Goal: Communication & Community: Answer question/provide support

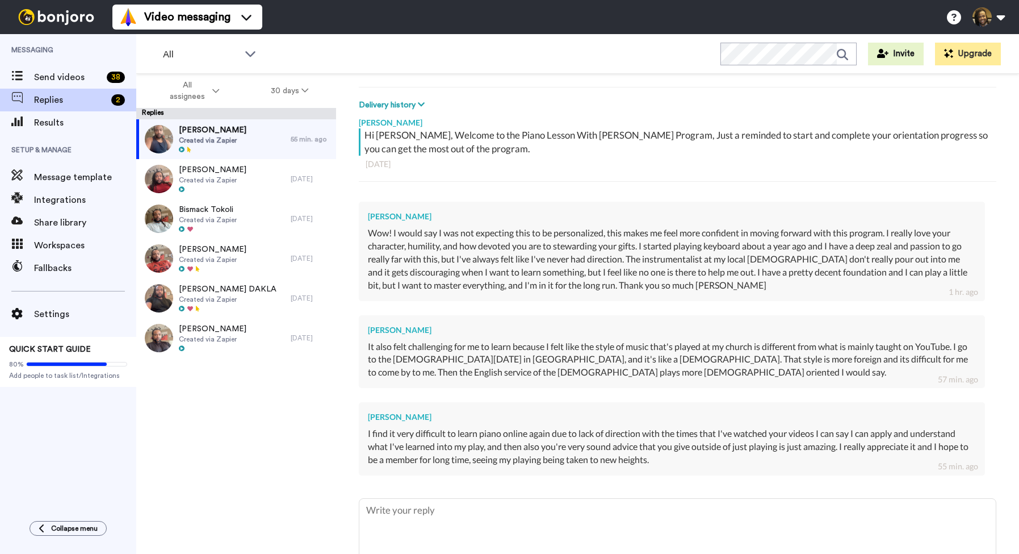
scroll to position [187, 0]
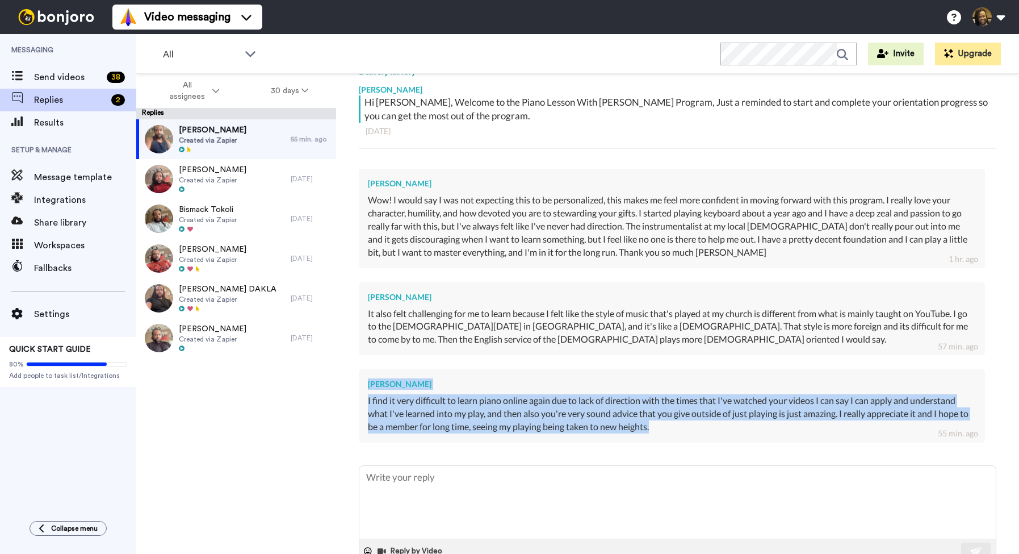
drag, startPoint x: 684, startPoint y: 435, endPoint x: 345, endPoint y: 379, distance: 343.6
click at [345, 379] on div "Kwabena Brempong Delete Open original Resend Created via Zapier : 2 days ago kw…" at bounding box center [677, 334] width 683 height 520
copy div "Kwabena Brempong I find it very difficult to learn piano online again due to la…"
type textarea "x"
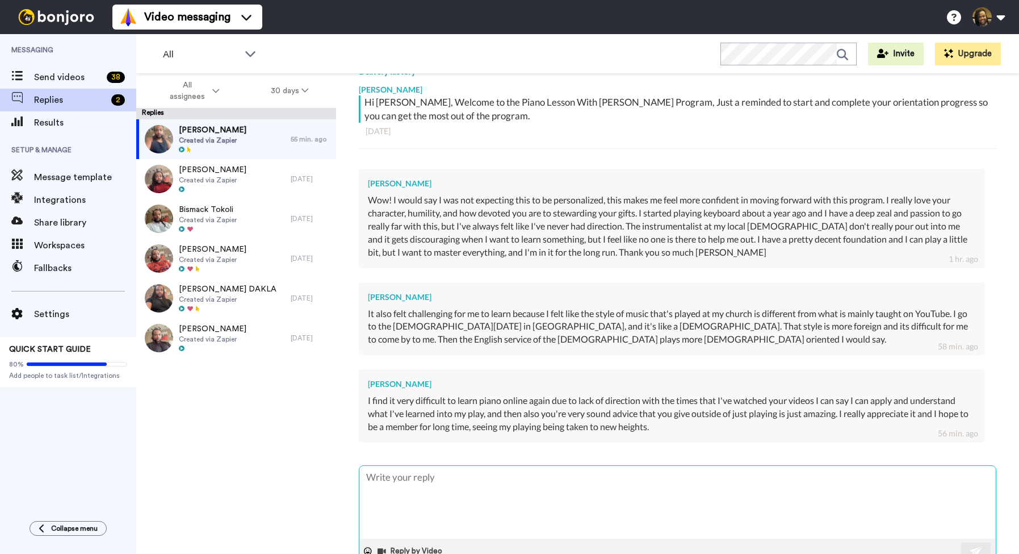
click at [433, 501] on textarea at bounding box center [677, 502] width 636 height 73
paste textarea "Thank you so much, [PERSON_NAME]. I’m really glad to hear that the lessons have…"
type textarea "Thank you so much, [PERSON_NAME]. I’m really glad to hear that the lessons have…"
type textarea "x"
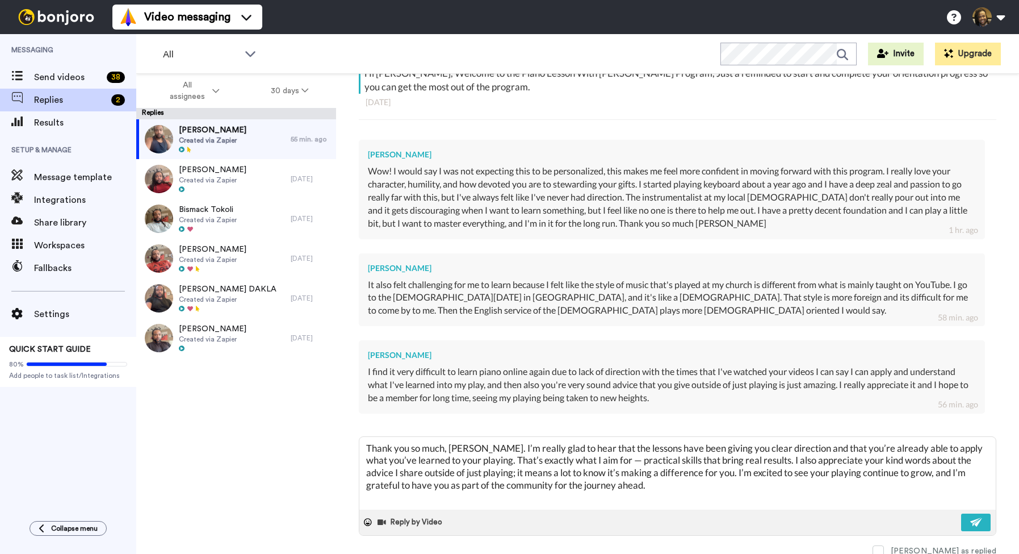
scroll to position [219, 0]
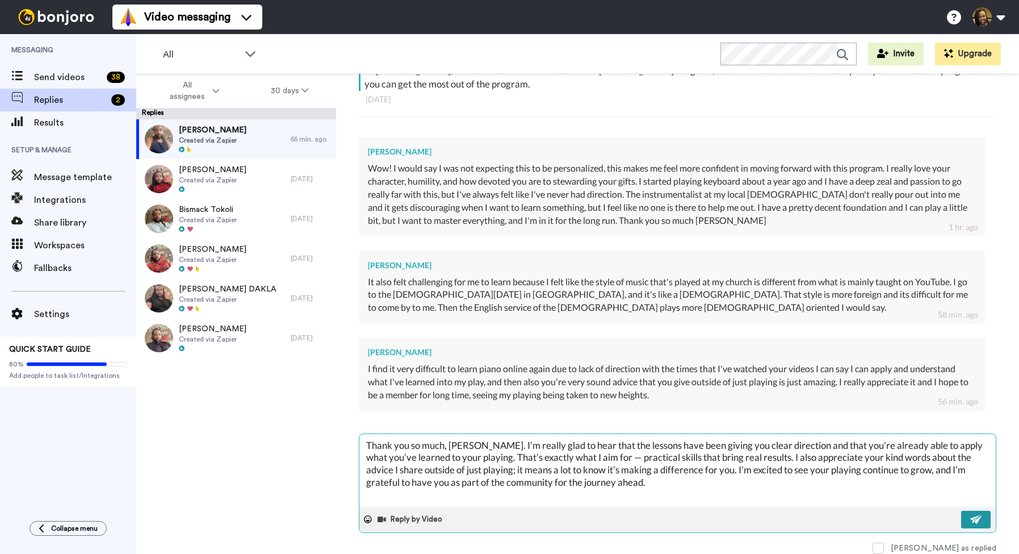
type textarea "Thank you so much, [PERSON_NAME]. I’m really glad to hear that the lessons have…"
click at [967, 520] on button at bounding box center [976, 519] width 30 height 18
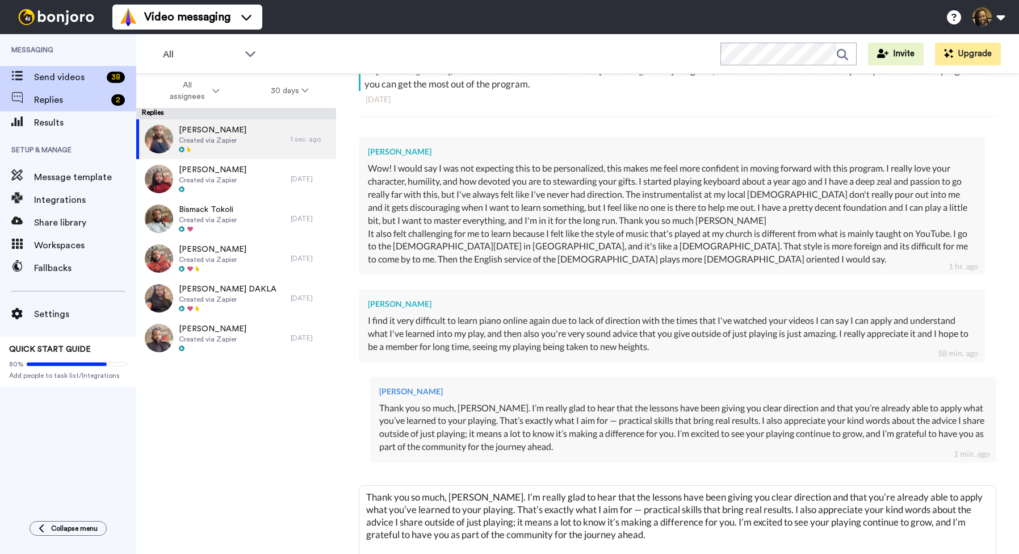
type textarea "x"
click at [86, 102] on span "Replies" at bounding box center [70, 100] width 73 height 14
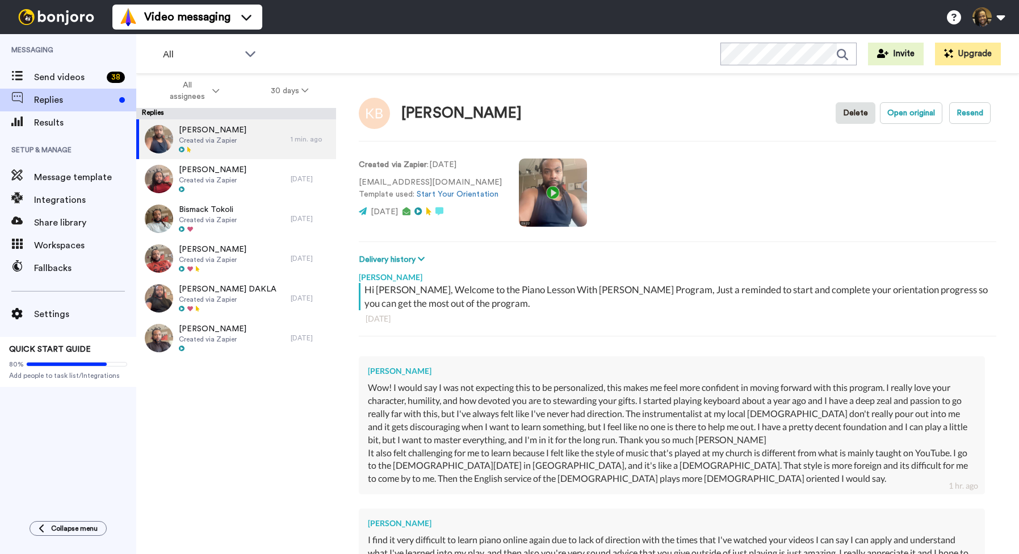
scroll to position [271, 0]
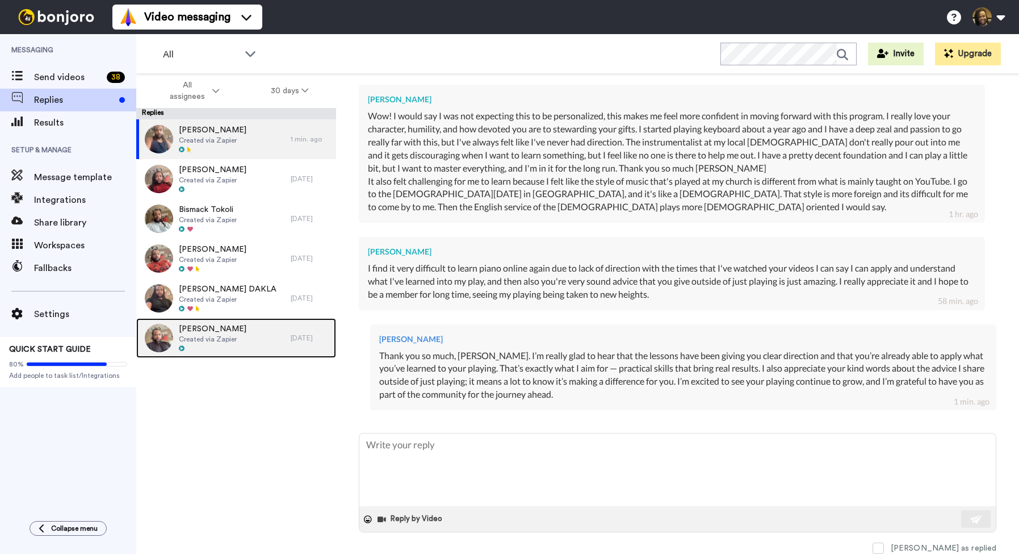
drag, startPoint x: 260, startPoint y: 341, endPoint x: 329, endPoint y: 353, distance: 70.2
click at [260, 341] on div "[PERSON_NAME] Created via Zapier" at bounding box center [213, 338] width 154 height 40
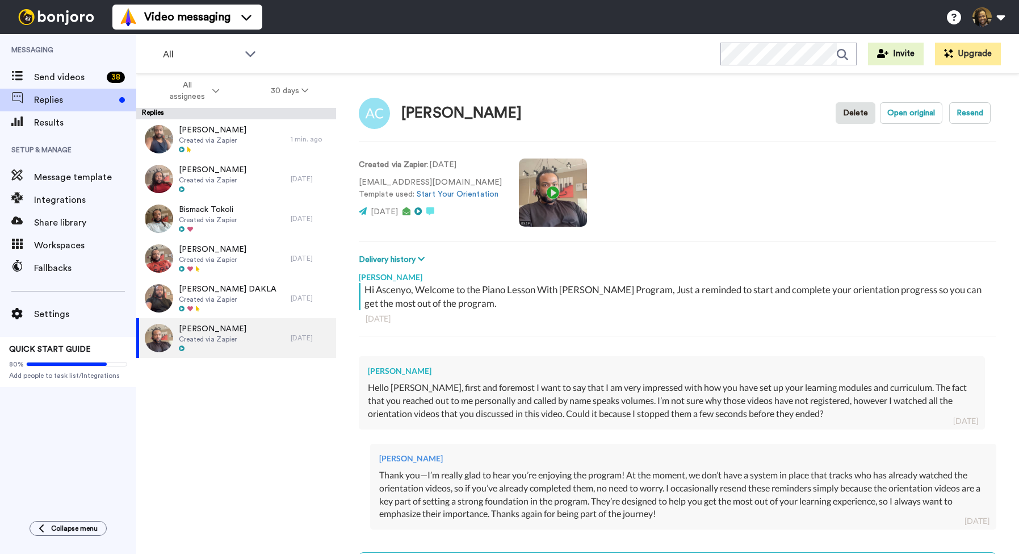
scroll to position [119, 0]
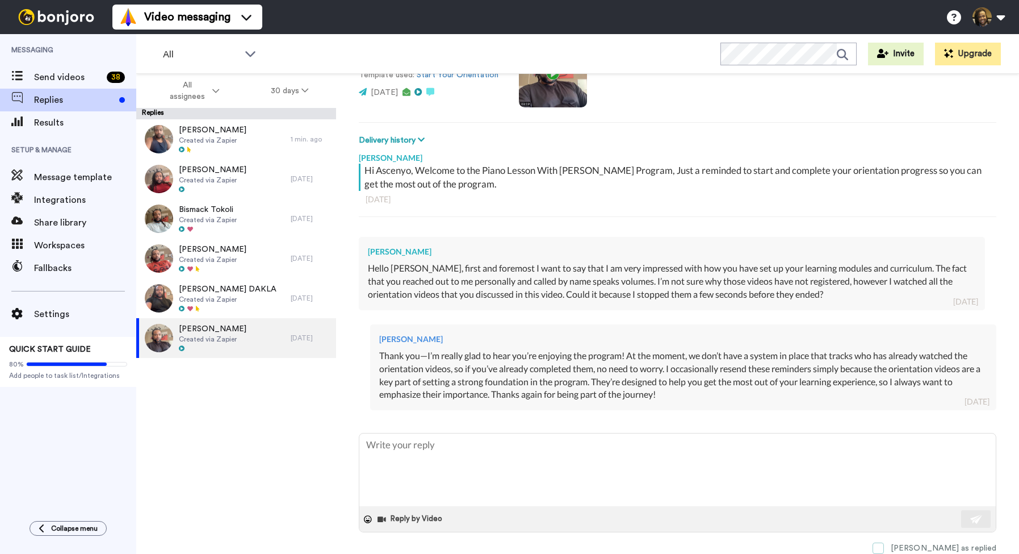
click at [884, 547] on span at bounding box center [878, 547] width 11 height 11
drag, startPoint x: 926, startPoint y: 547, endPoint x: 872, endPoint y: 531, distance: 56.2
click at [884, 547] on span at bounding box center [878, 547] width 11 height 11
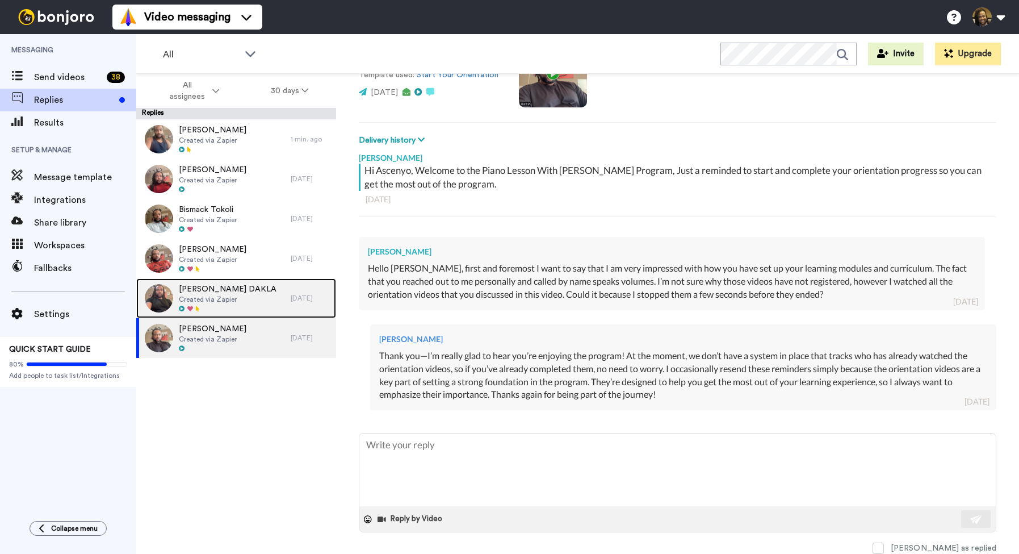
click at [258, 299] on span "Created via Zapier" at bounding box center [228, 299] width 98 height 9
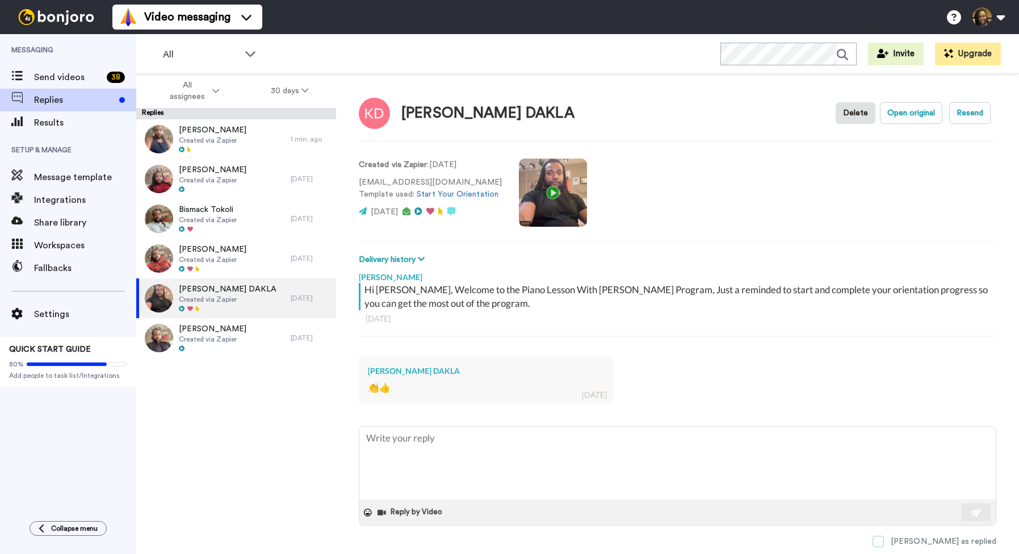
click at [884, 538] on span at bounding box center [878, 540] width 11 height 11
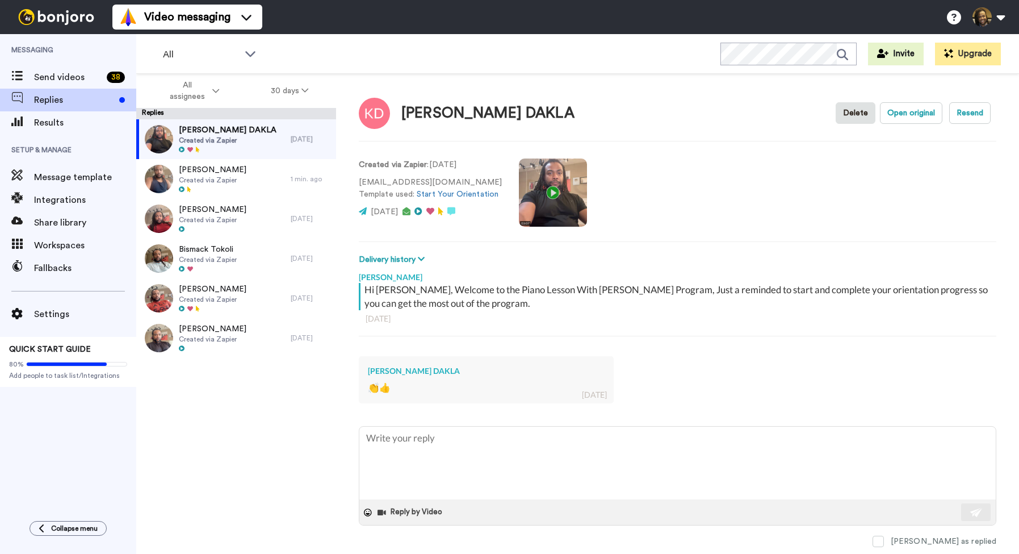
type textarea "x"
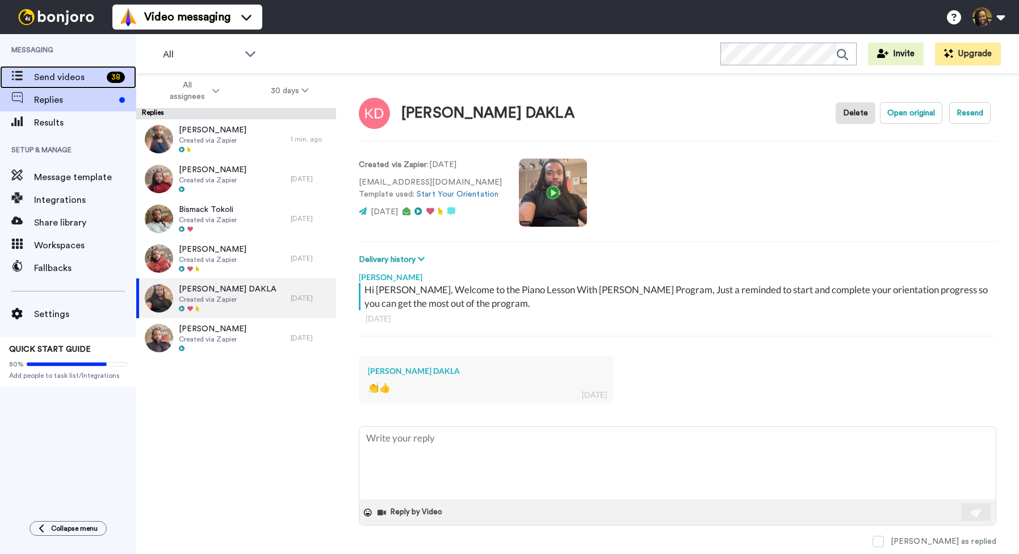
click at [91, 74] on span "Send videos" at bounding box center [68, 77] width 68 height 14
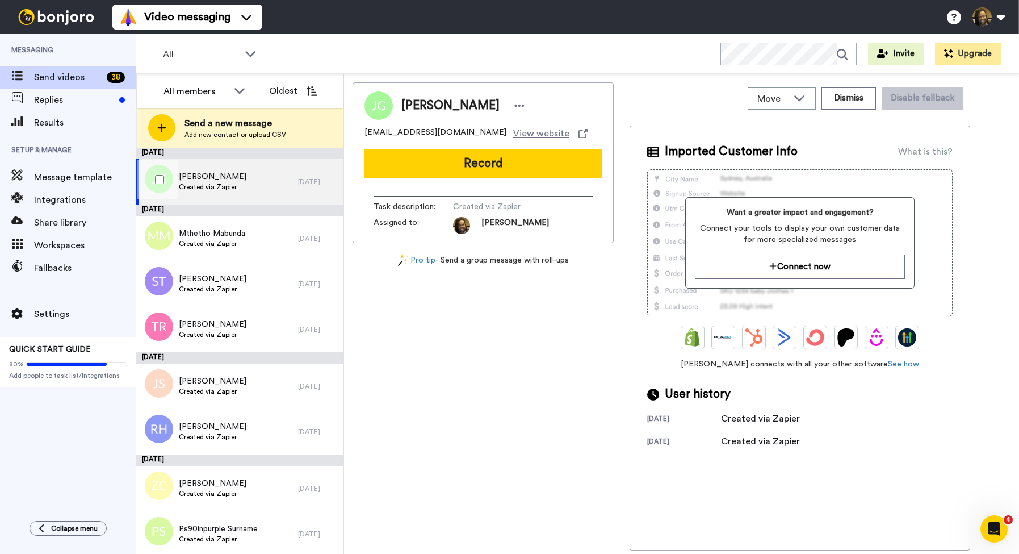
click at [227, 188] on span "Created via Zapier" at bounding box center [213, 186] width 68 height 9
drag, startPoint x: 452, startPoint y: 130, endPoint x: 366, endPoint y: 136, distance: 86.5
click at [366, 136] on div "jamarig094@icloud.com View website" at bounding box center [483, 134] width 237 height 14
click at [416, 140] on div "Jamari Gill jamarig094@icloud.com View website Record Task description : Create…" at bounding box center [483, 162] width 261 height 161
drag, startPoint x: 453, startPoint y: 131, endPoint x: 367, endPoint y: 134, distance: 85.2
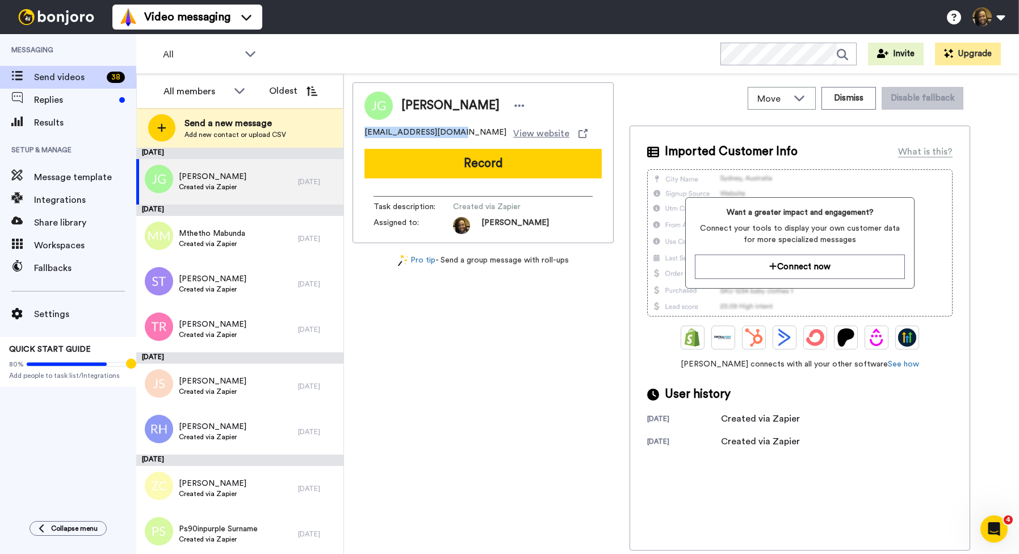
click at [357, 135] on div "Jamari Gill jamarig094@icloud.com View website Record Task description : Create…" at bounding box center [483, 162] width 261 height 161
copy span "jamarig094@icloud.com"
drag, startPoint x: 485, startPoint y: 105, endPoint x: 479, endPoint y: 103, distance: 6.1
click at [511, 105] on div at bounding box center [519, 105] width 17 height 17
click at [500, 169] on li "Dismiss" at bounding box center [512, 173] width 82 height 16
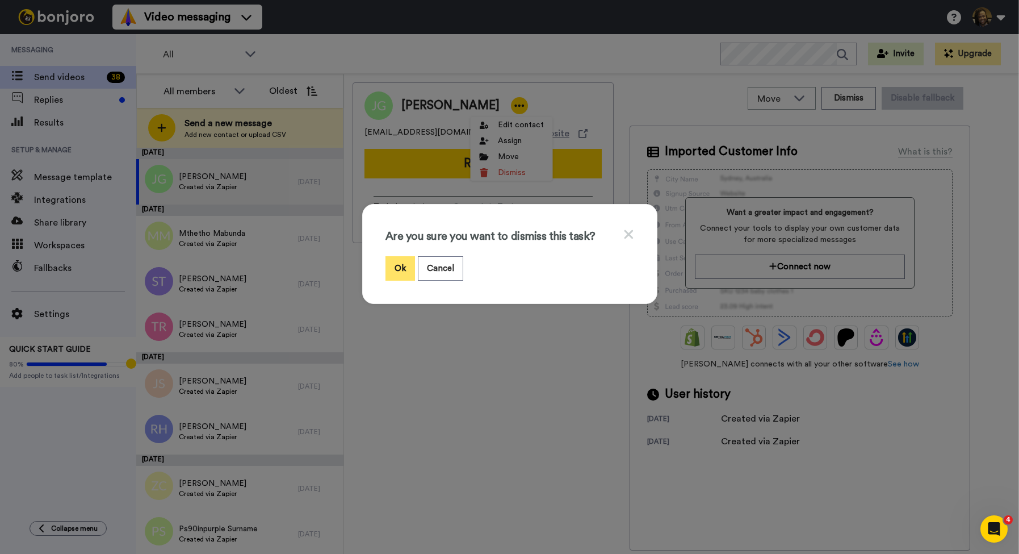
click at [403, 269] on button "Ok" at bounding box center [401, 268] width 30 height 24
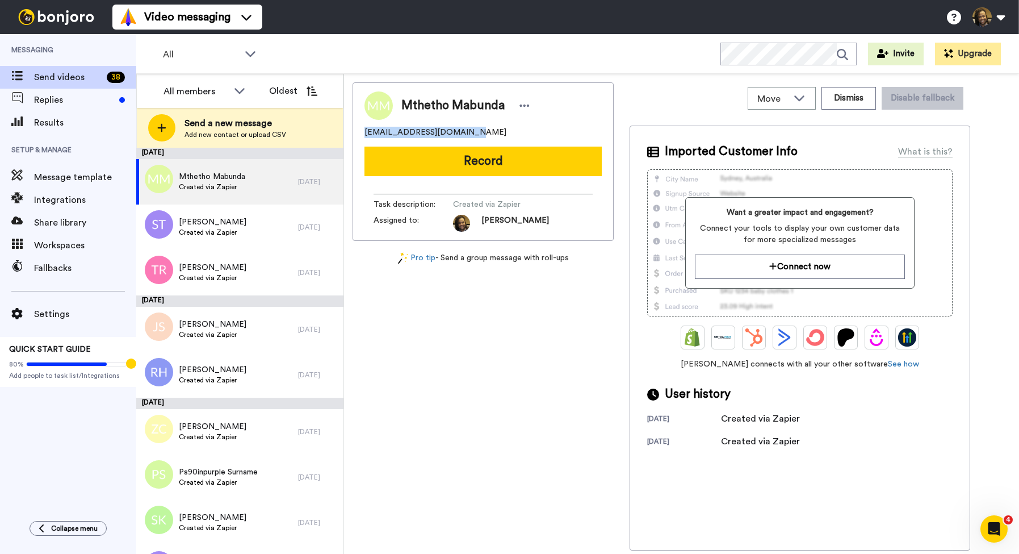
drag, startPoint x: 476, startPoint y: 135, endPoint x: 370, endPoint y: 130, distance: 105.7
click at [365, 129] on div "mabundamthetho@gmail.com" at bounding box center [483, 132] width 237 height 11
copy span "mabundamthetho@gmail.com"
click at [530, 108] on div "Mthetho Mabunda" at bounding box center [483, 105] width 237 height 28
drag, startPoint x: 525, startPoint y: 106, endPoint x: 518, endPoint y: 104, distance: 7.6
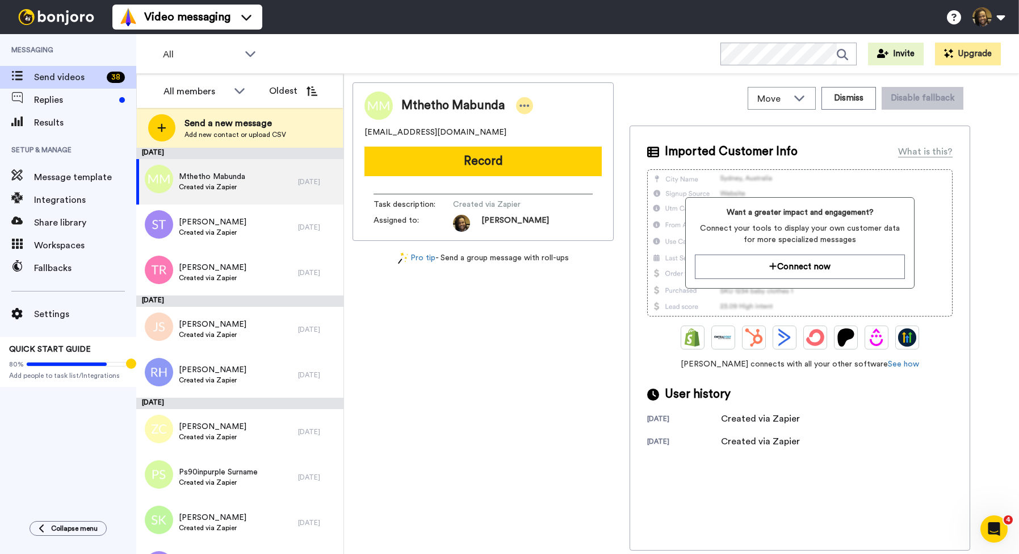
click at [524, 106] on icon at bounding box center [525, 105] width 10 height 11
click at [548, 163] on li "Move" at bounding box center [554, 157] width 82 height 16
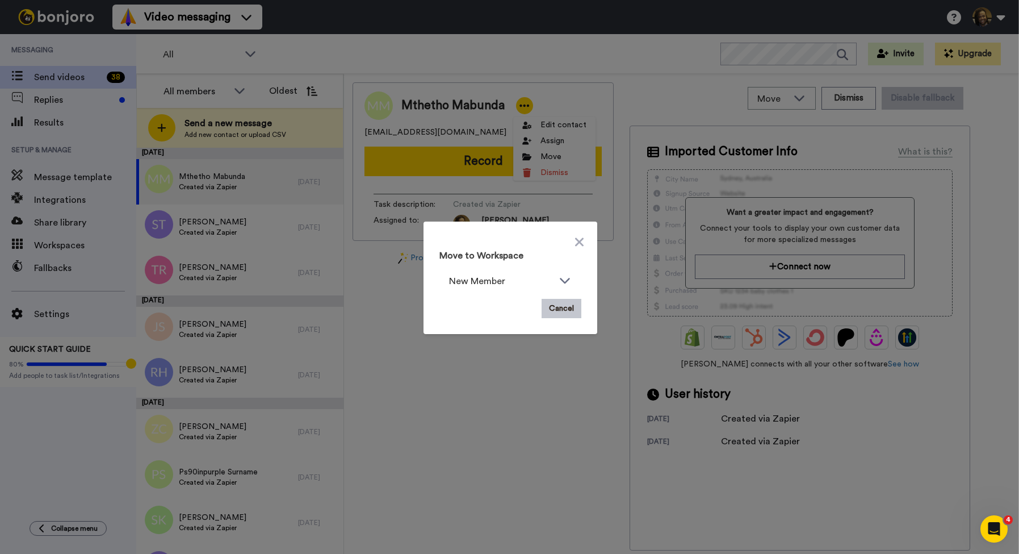
click at [585, 232] on div "Move to Workspace New Member Cancel" at bounding box center [510, 277] width 160 height 99
click at [583, 242] on icon at bounding box center [579, 242] width 9 height 14
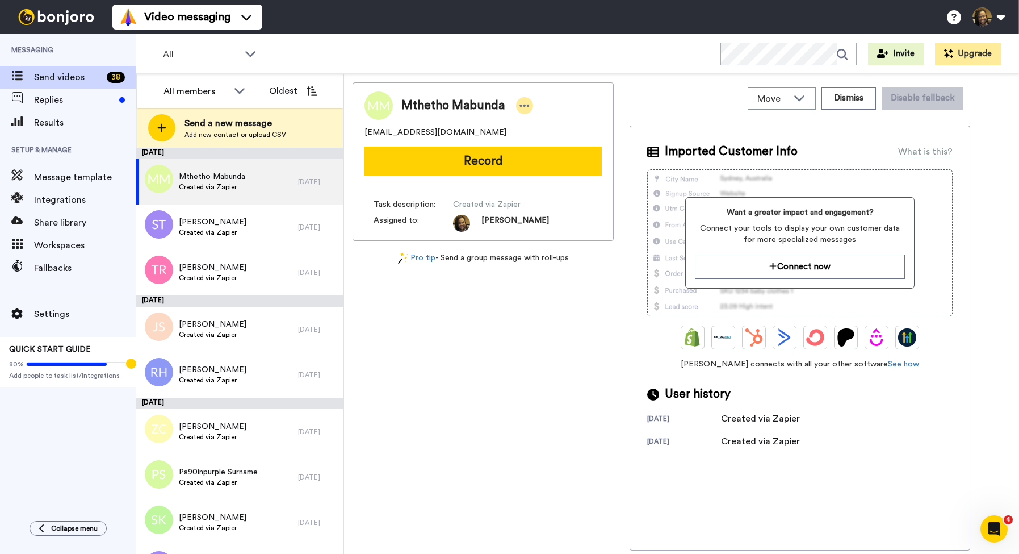
click at [525, 111] on div at bounding box center [524, 105] width 17 height 17
click at [559, 173] on li "Dismiss" at bounding box center [554, 173] width 82 height 16
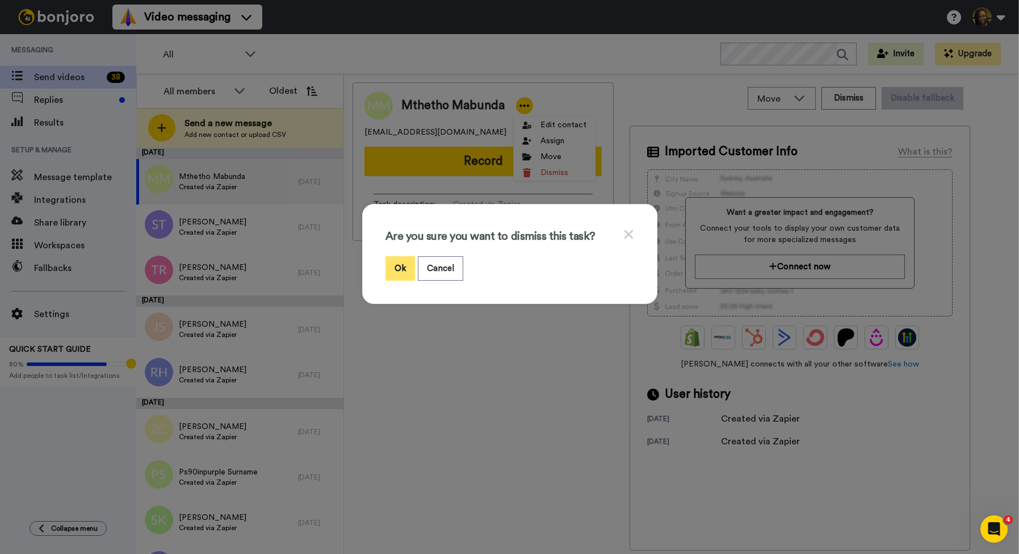
click at [409, 263] on button "Ok" at bounding box center [401, 268] width 30 height 24
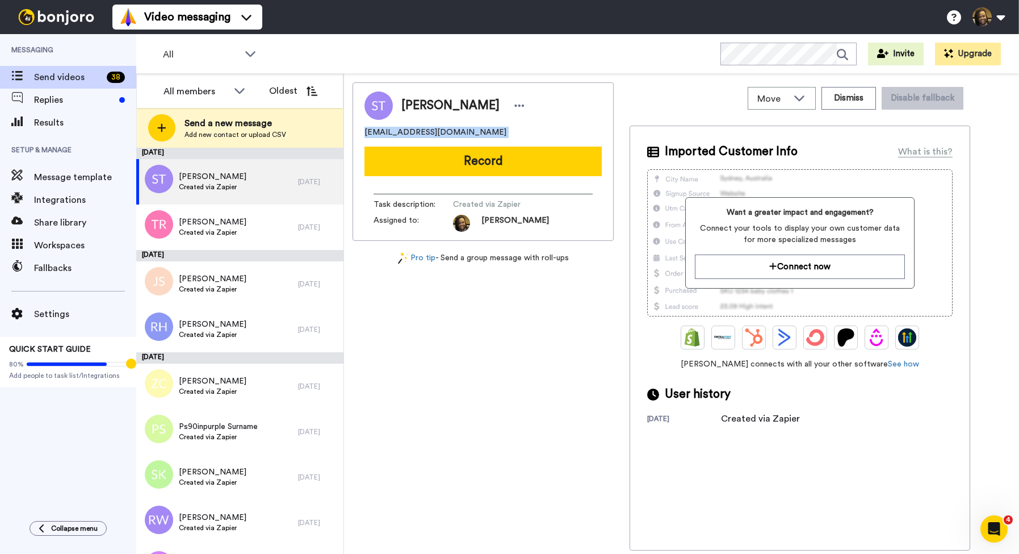
drag, startPoint x: 454, startPoint y: 139, endPoint x: 377, endPoint y: 131, distance: 77.0
click at [356, 136] on div "Sanoj Thomas sanoj10@yahoo.com Record Task description : Created via Zapier Ass…" at bounding box center [483, 161] width 261 height 158
copy span "sanoj10@yahoo.com"
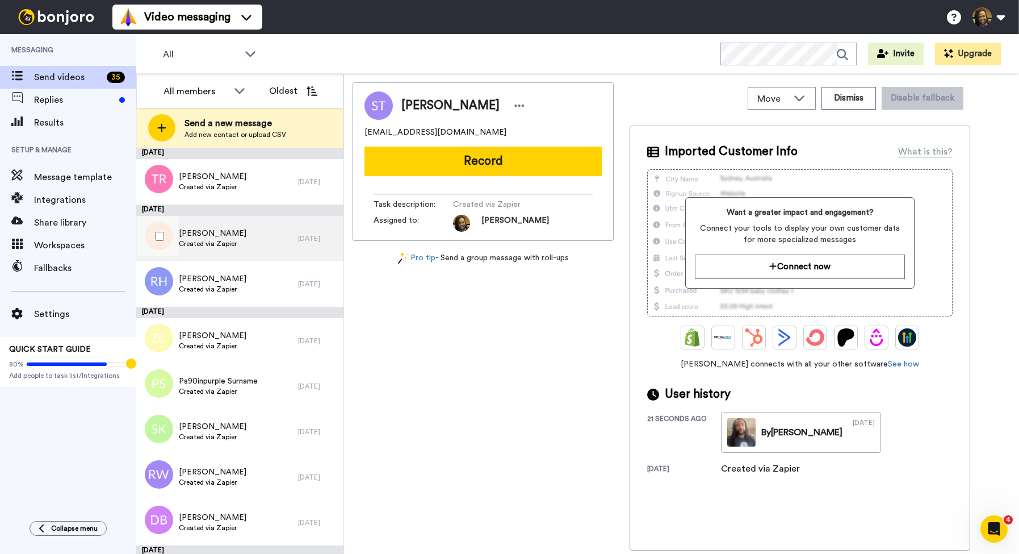
click at [236, 230] on div "Jubin Saji Created via Zapier" at bounding box center [217, 238] width 162 height 45
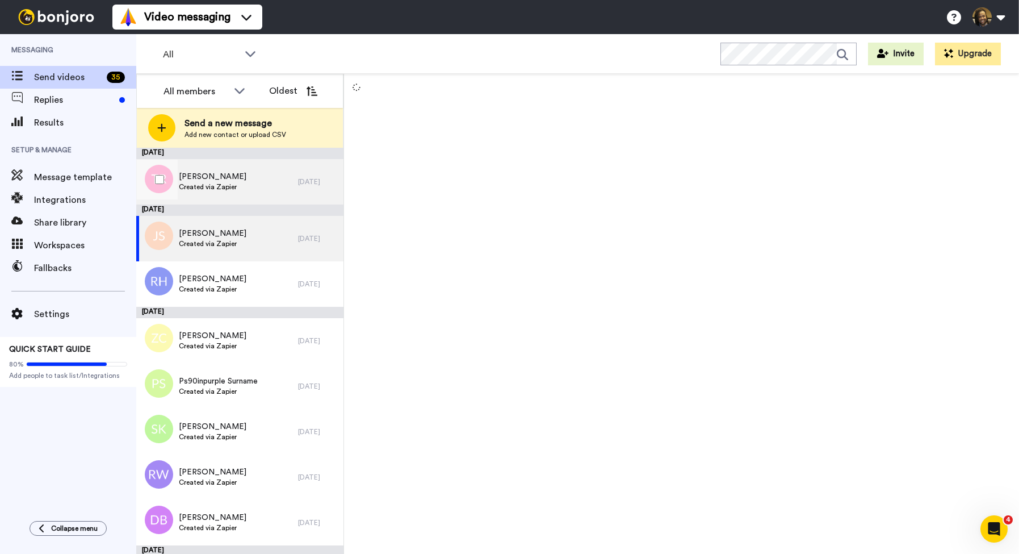
click at [247, 177] on div "Trentay Robinson Created via Zapier" at bounding box center [217, 181] width 162 height 45
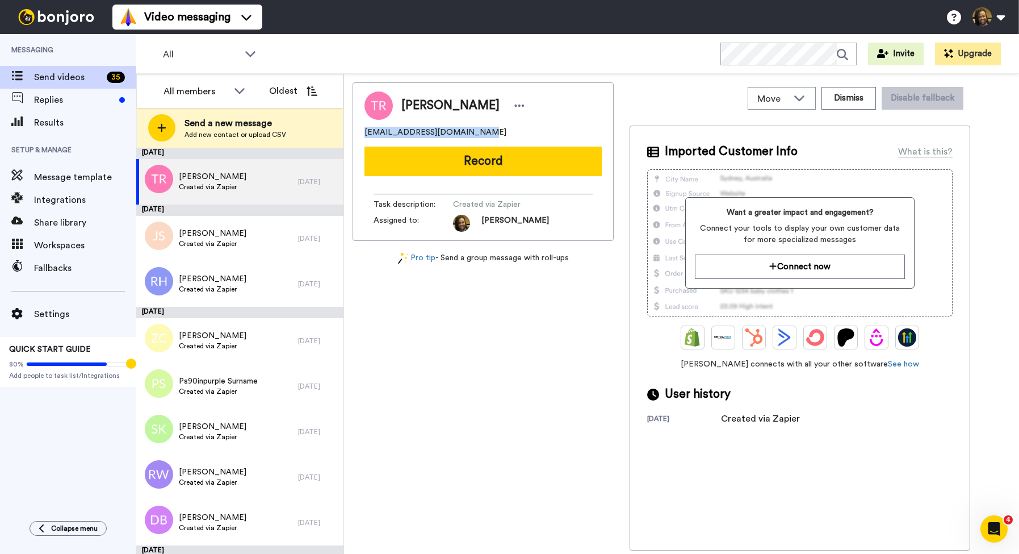
drag, startPoint x: 486, startPoint y: 129, endPoint x: 371, endPoint y: 130, distance: 114.7
click at [362, 128] on div "Trentay Robinson trentylikenachos@gmail.com Record Task description : Created v…" at bounding box center [483, 161] width 261 height 158
copy span "trentylikenachos@gmail.com"
click at [507, 111] on div "Trentay Robinson" at bounding box center [464, 105] width 127 height 17
click at [511, 107] on div at bounding box center [519, 105] width 17 height 17
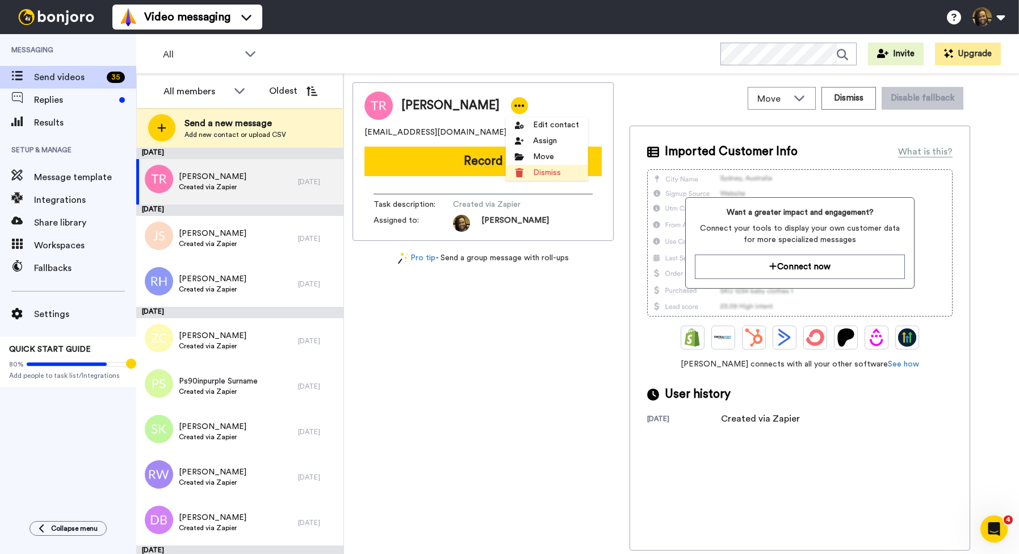
click at [541, 172] on li "Dismiss" at bounding box center [547, 173] width 82 height 16
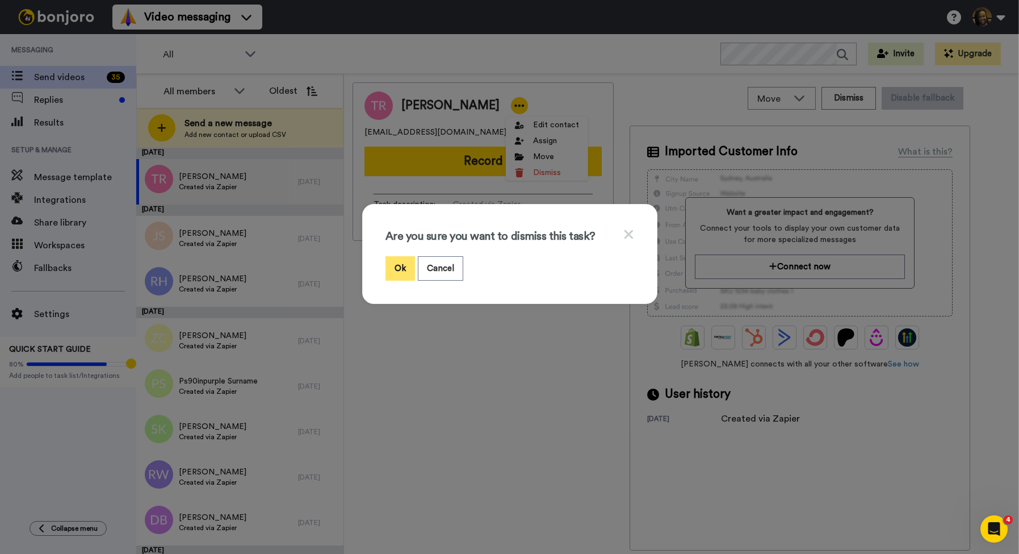
click at [400, 266] on button "Ok" at bounding box center [401, 268] width 30 height 24
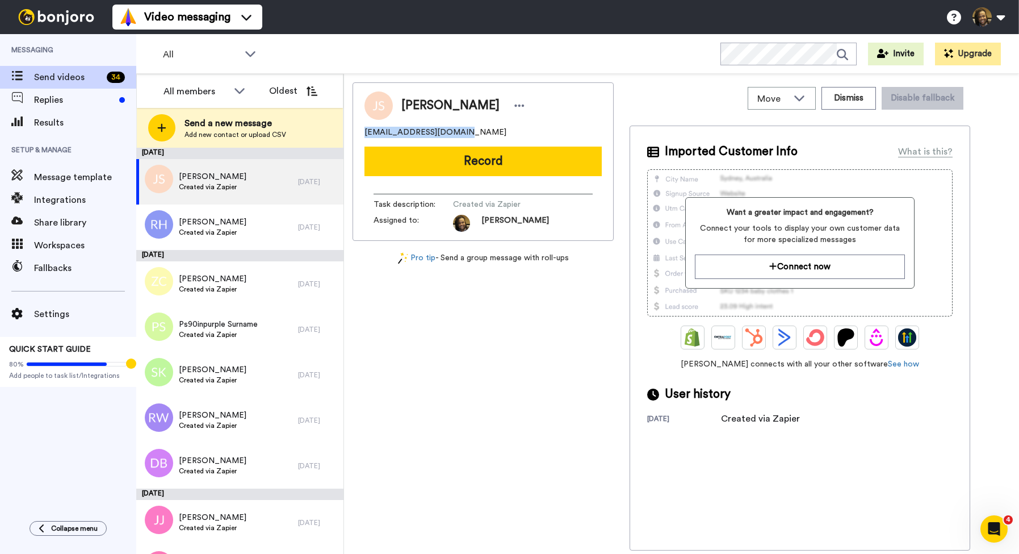
drag, startPoint x: 467, startPoint y: 127, endPoint x: 362, endPoint y: 131, distance: 105.1
click at [362, 131] on div "Jubin Saji jubin.saji@outlook.com Record Task description : Created via Zapier …" at bounding box center [483, 161] width 261 height 158
copy span "jubin.saji@outlook.com"
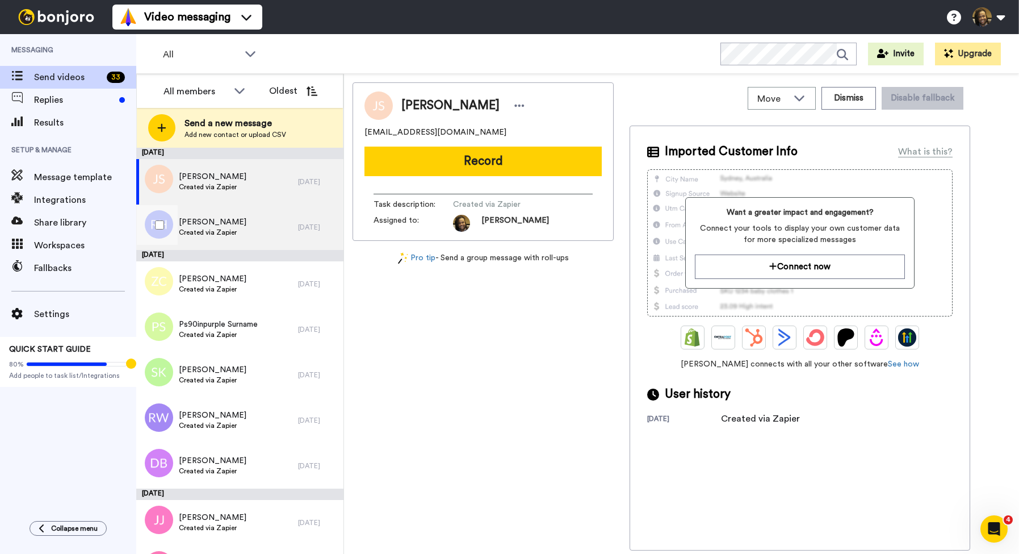
click at [243, 219] on div "Rayvonn Hardy Created via Zapier" at bounding box center [217, 226] width 162 height 45
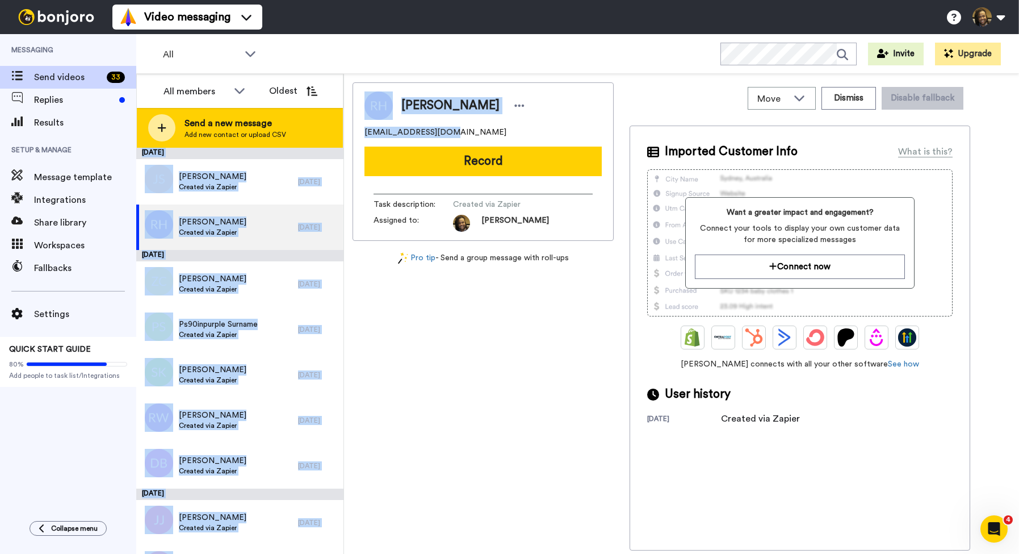
drag, startPoint x: 459, startPoint y: 131, endPoint x: 328, endPoint y: 128, distance: 131.2
click at [328, 128] on div "All members Oldest Send a new message Add new contact or upload CSV August 3 Ju…" at bounding box center [577, 314] width 883 height 480
click at [328, 128] on div "Send a new message Add new contact or upload CSV" at bounding box center [240, 128] width 206 height 40
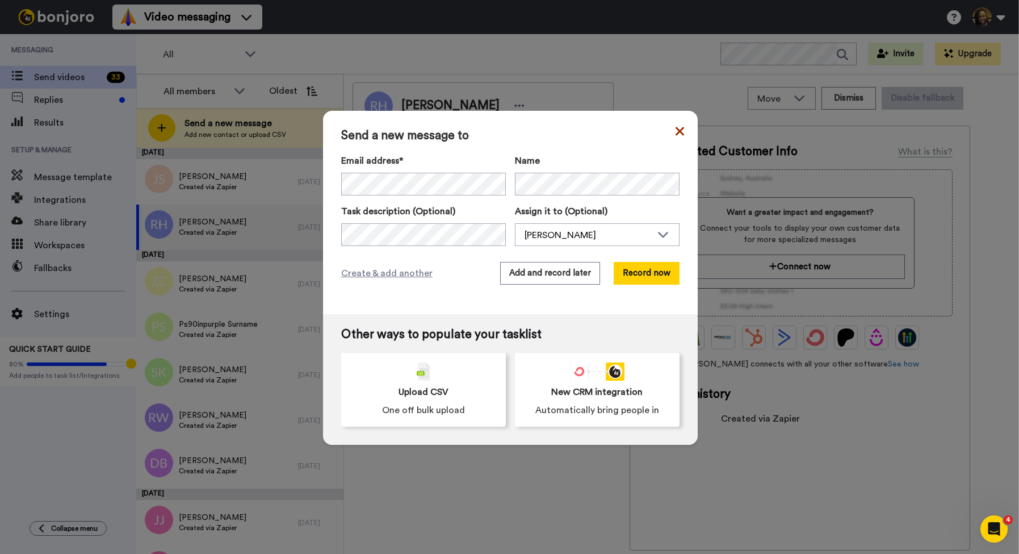
click at [683, 124] on icon at bounding box center [680, 131] width 9 height 14
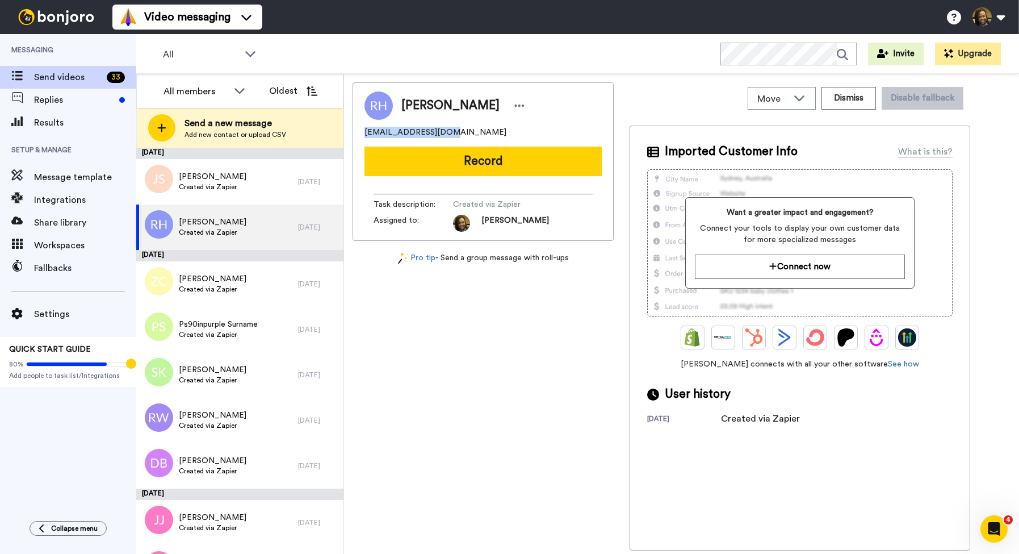
drag, startPoint x: 495, startPoint y: 135, endPoint x: 363, endPoint y: 131, distance: 131.2
click at [352, 131] on div "Move WORKSPACES View all Onboarding New Member + Add a new workspace Dismiss Di…" at bounding box center [681, 314] width 675 height 480
copy span "Rayvonn81@gmail.com"
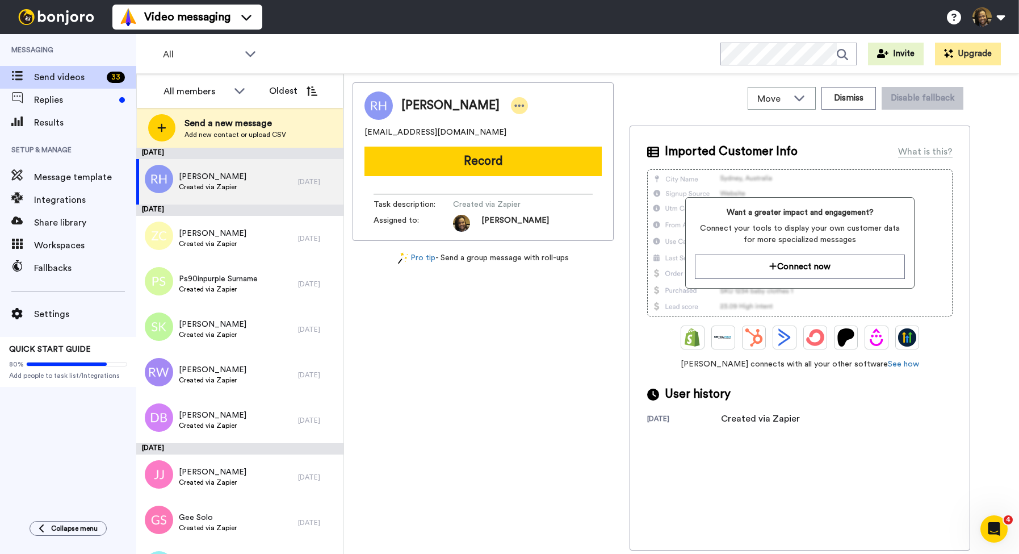
click at [514, 107] on icon at bounding box center [519, 105] width 10 height 11
click at [533, 174] on li "Dismiss" at bounding box center [535, 173] width 82 height 16
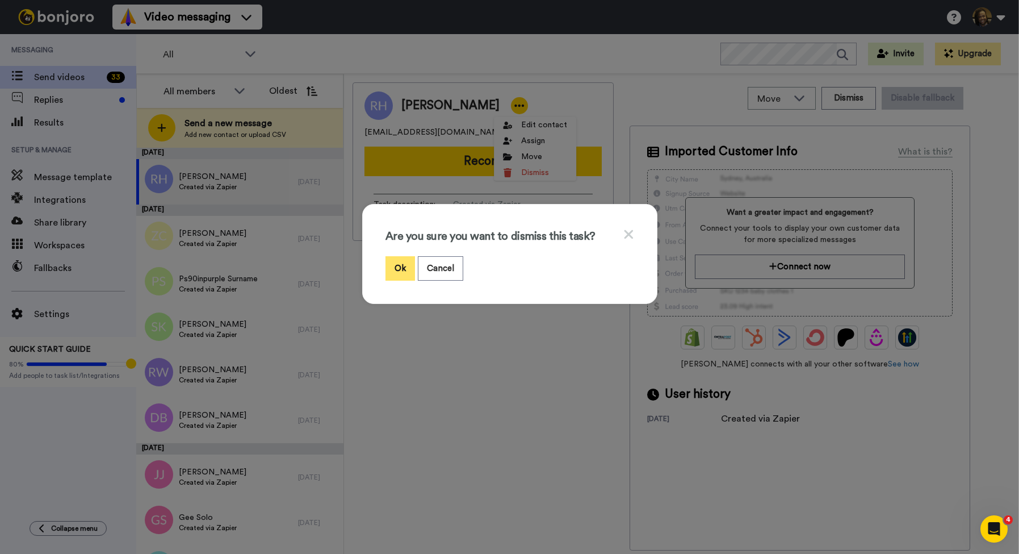
click at [393, 267] on button "Ok" at bounding box center [401, 268] width 30 height 24
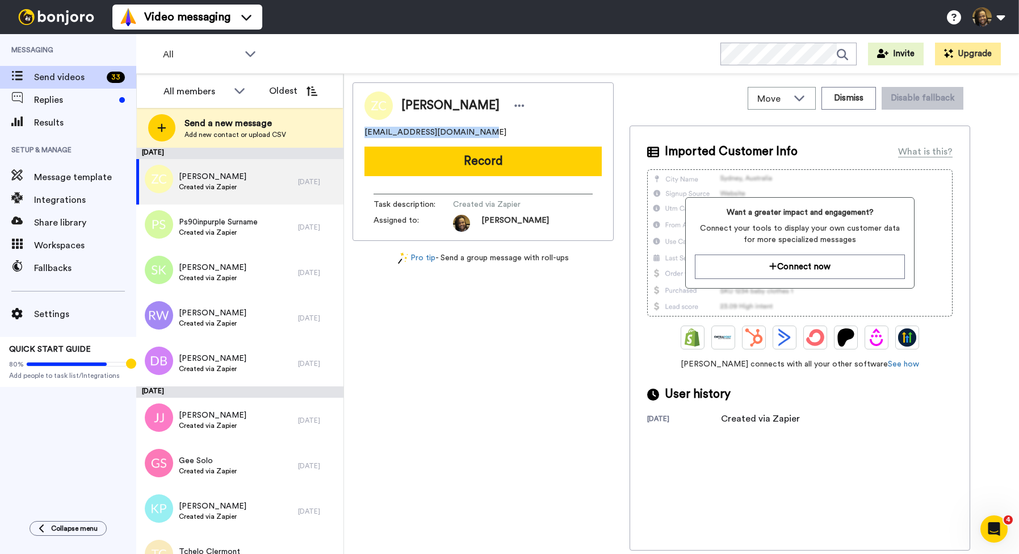
drag, startPoint x: 478, startPoint y: 131, endPoint x: 384, endPoint y: 133, distance: 93.7
click at [349, 134] on div "Move WORKSPACES View all Onboarding New Member + Add a new workspace Dismiss Di…" at bounding box center [681, 314] width 675 height 480
copy span "cryptoaivolution@gmail.com"
click at [512, 107] on div at bounding box center [519, 105] width 17 height 17
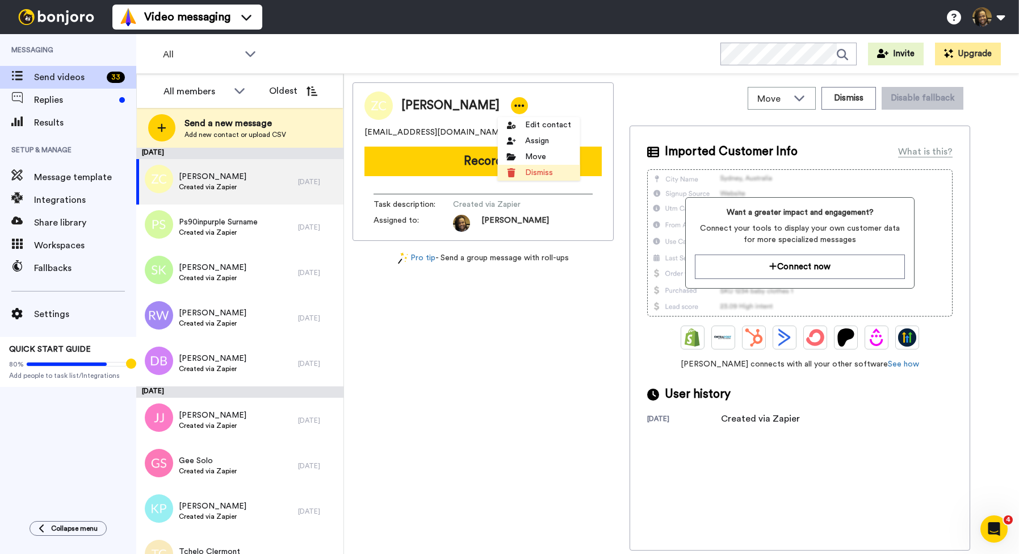
click at [525, 172] on li "Dismiss" at bounding box center [539, 173] width 82 height 16
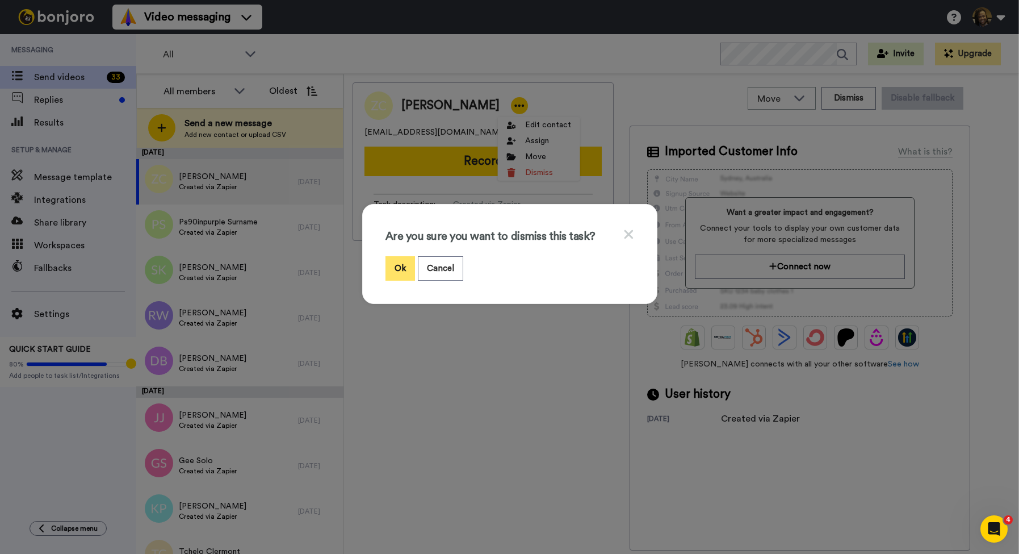
click at [401, 263] on button "Ok" at bounding box center [401, 268] width 30 height 24
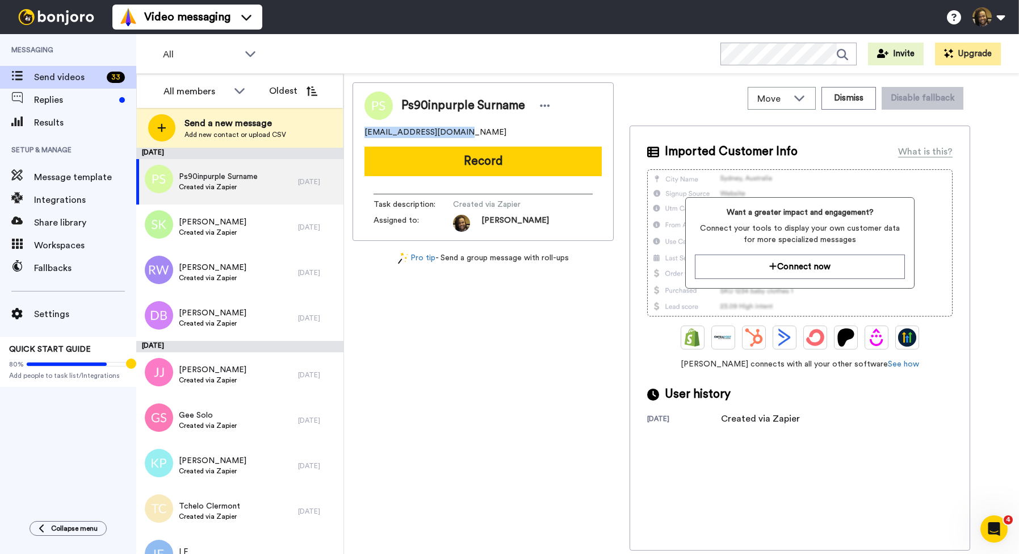
drag, startPoint x: 470, startPoint y: 131, endPoint x: 372, endPoint y: 135, distance: 98.3
click at [362, 135] on div "Ps90inpurple Surname ps90inpurple@gmail.com Record Task description : Created v…" at bounding box center [483, 161] width 261 height 158
copy span "ps90inpurple@gmail.com"
click at [544, 103] on icon at bounding box center [545, 105] width 10 height 11
click at [565, 170] on li "Dismiss" at bounding box center [575, 173] width 82 height 16
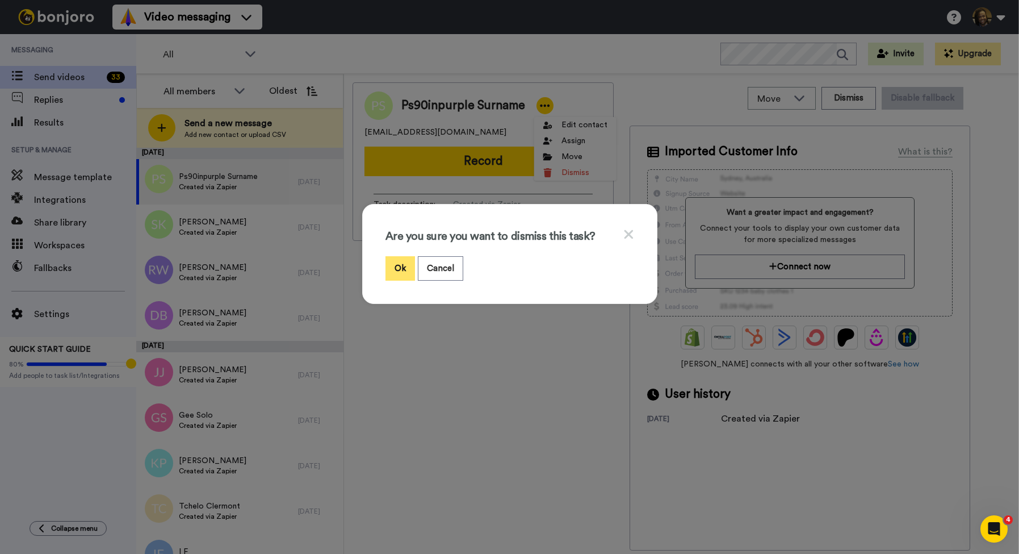
click at [389, 271] on button "Ok" at bounding box center [401, 268] width 30 height 24
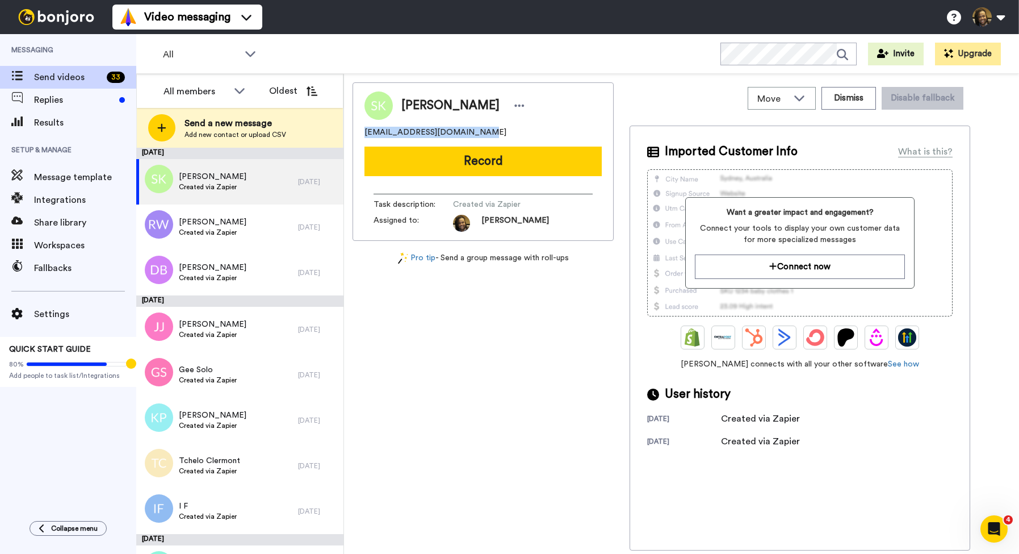
drag, startPoint x: 489, startPoint y: 129, endPoint x: 369, endPoint y: 133, distance: 120.4
click at [350, 133] on div "Move WORKSPACES View all Onboarding New Member + Add a new workspace Dismiss Di…" at bounding box center [681, 314] width 675 height 480
copy span "solomonkabanda69@gmail.com"
click at [512, 105] on div at bounding box center [519, 105] width 17 height 17
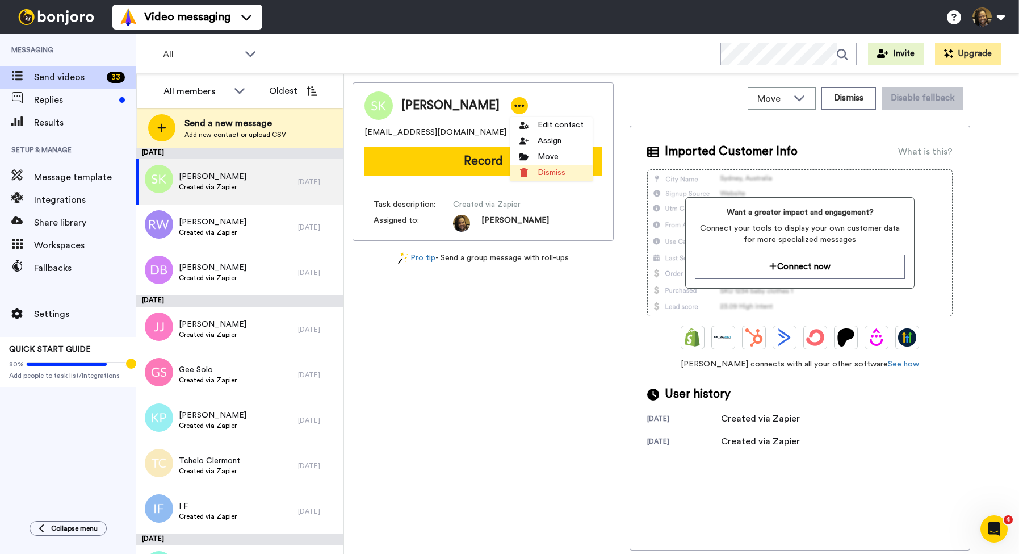
click at [534, 170] on li "Dismiss" at bounding box center [551, 173] width 82 height 16
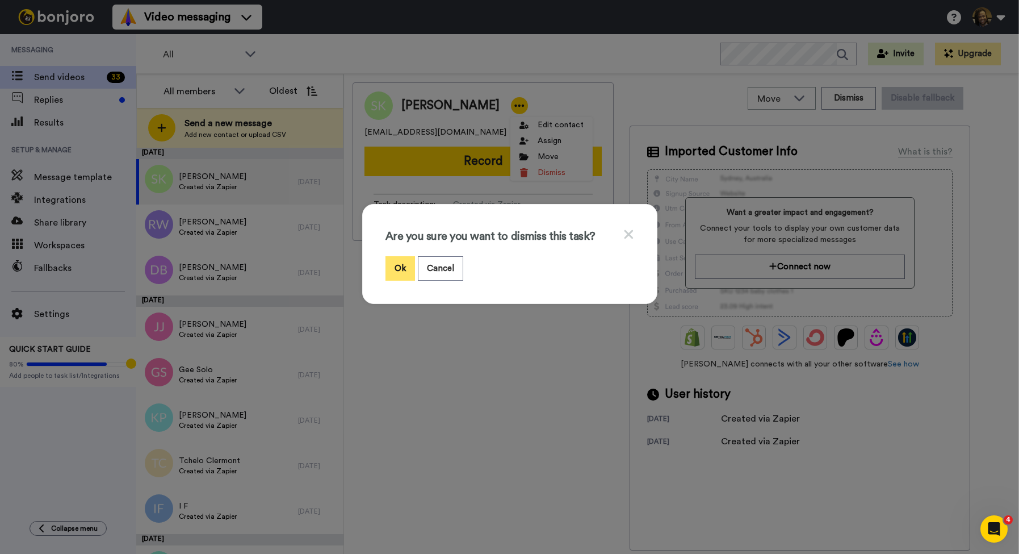
click at [398, 273] on button "Ok" at bounding box center [401, 268] width 30 height 24
